Goal: Information Seeking & Learning: Learn about a topic

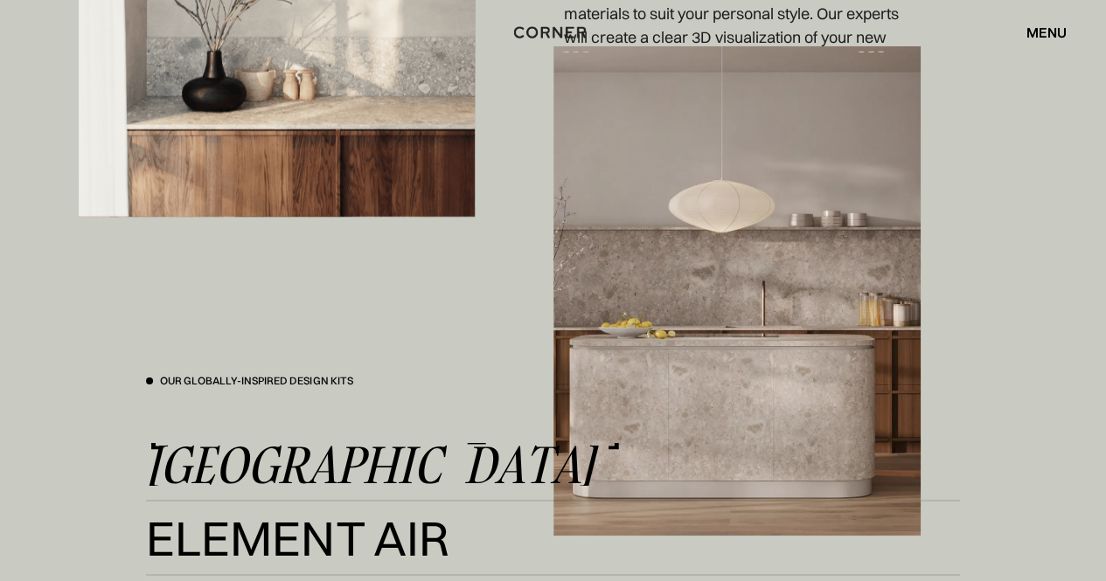
scroll to position [2534, 0]
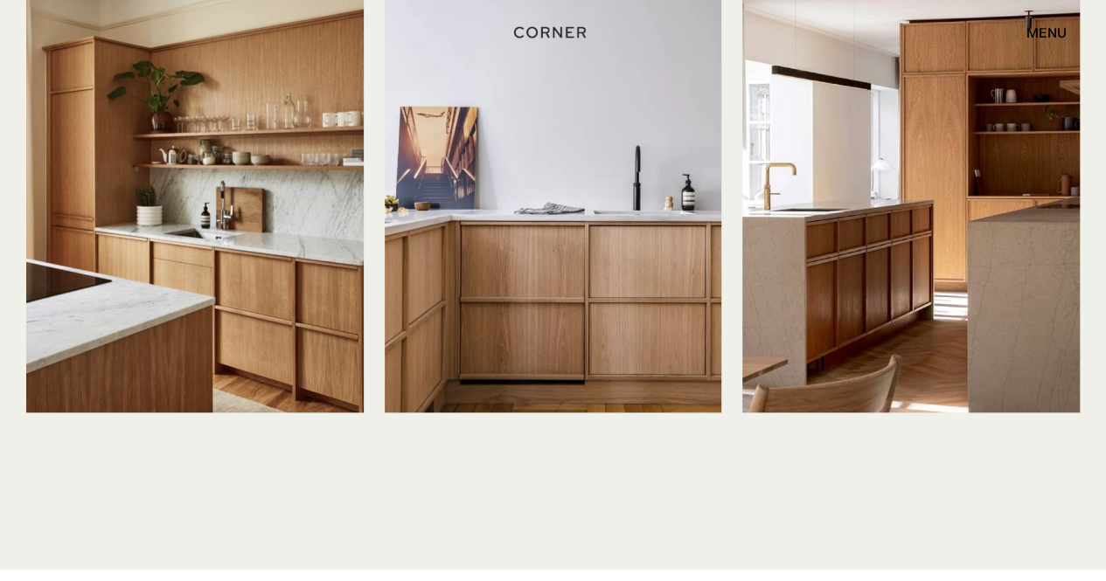
scroll to position [4195, 0]
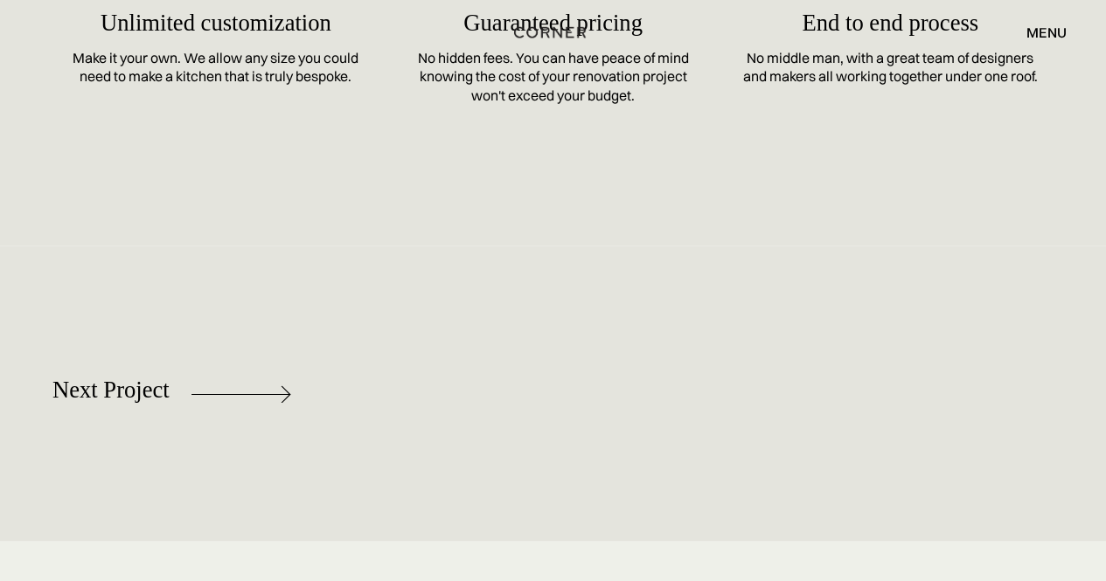
scroll to position [7835, 0]
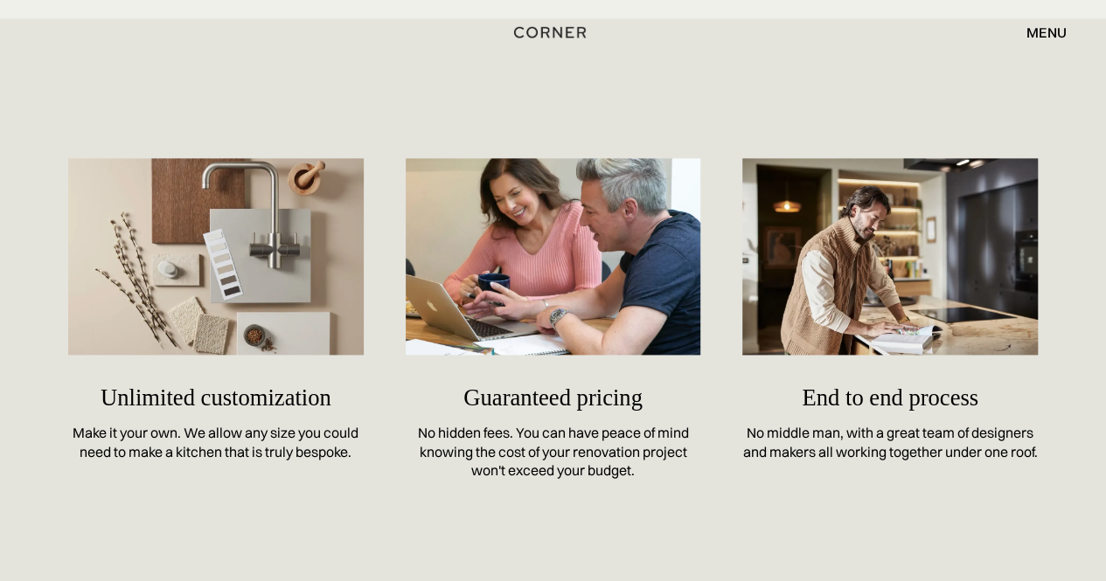
scroll to position [7747, 0]
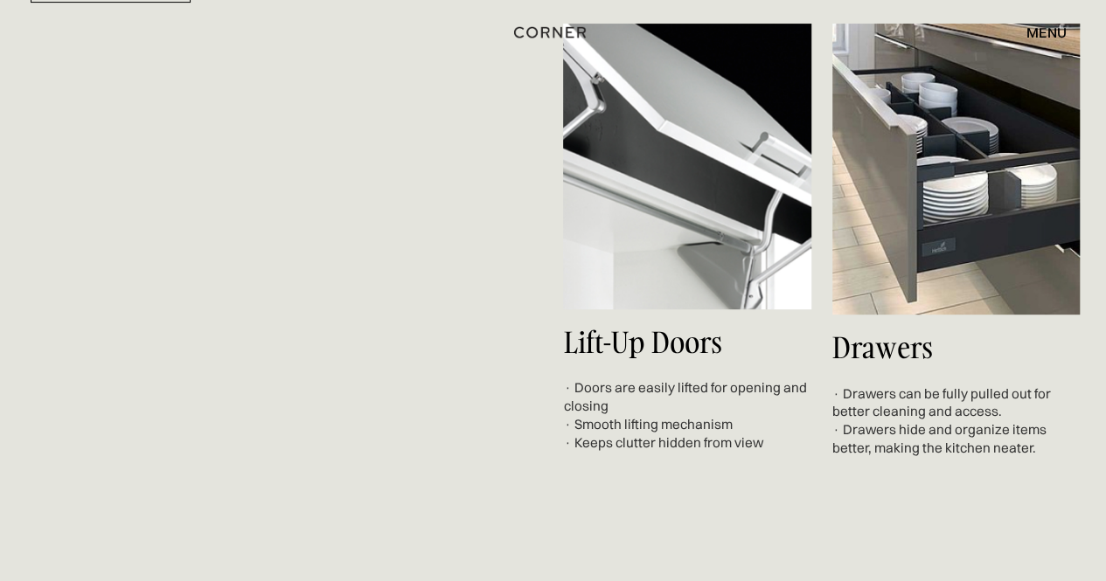
scroll to position [7341, 0]
